Goal: Find specific page/section: Find specific page/section

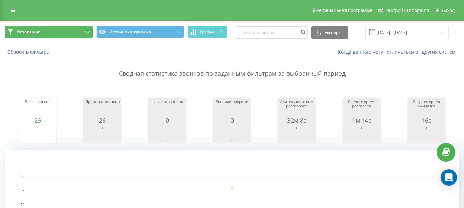
click at [62, 36] on button "Исходящие" at bounding box center [49, 32] width 88 height 12
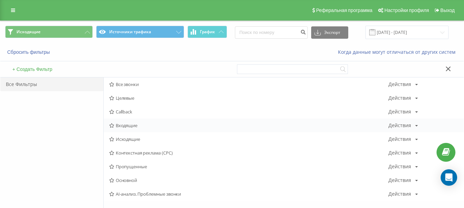
click at [131, 126] on span "Входящие" at bounding box center [248, 125] width 279 height 5
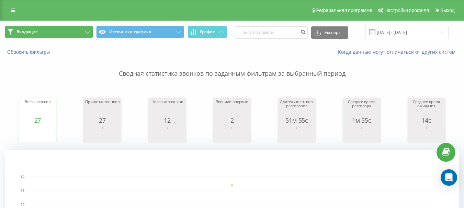
click at [57, 32] on button "Входящие" at bounding box center [49, 32] width 88 height 12
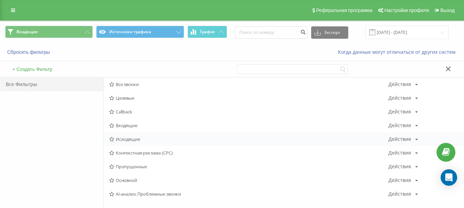
click at [133, 136] on div "Исходящие Действия Редактировать Копировать Удалить По умолчанию Поделиться" at bounding box center [284, 140] width 360 height 14
click at [129, 136] on div "Исходящие Действия Редактировать Копировать Удалить По умолчанию Поделиться" at bounding box center [284, 140] width 360 height 14
click at [131, 140] on span "Исходящие" at bounding box center [248, 139] width 279 height 5
